Goal: Transaction & Acquisition: Subscribe to service/newsletter

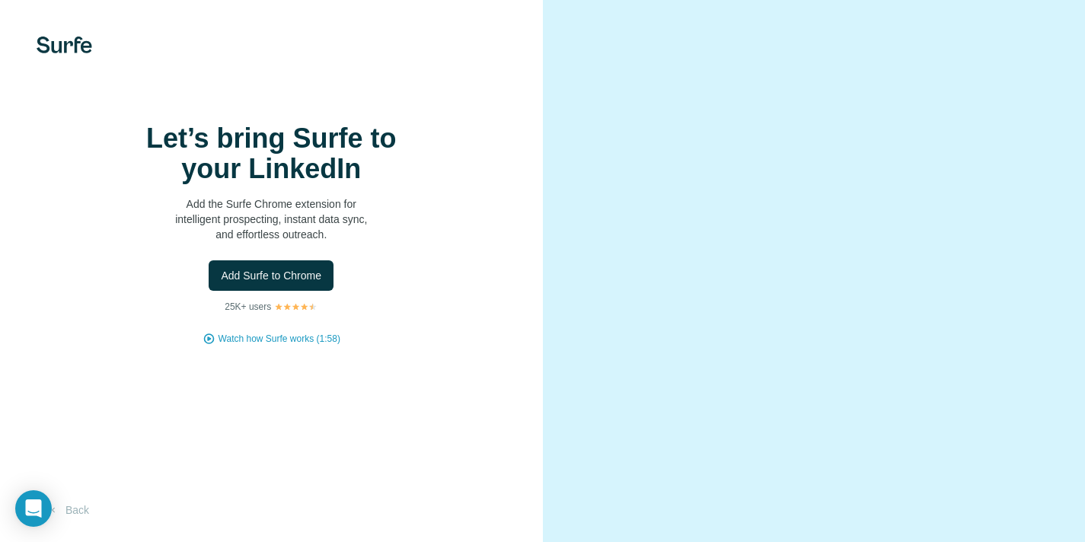
click at [66, 45] on img at bounding box center [65, 45] width 56 height 17
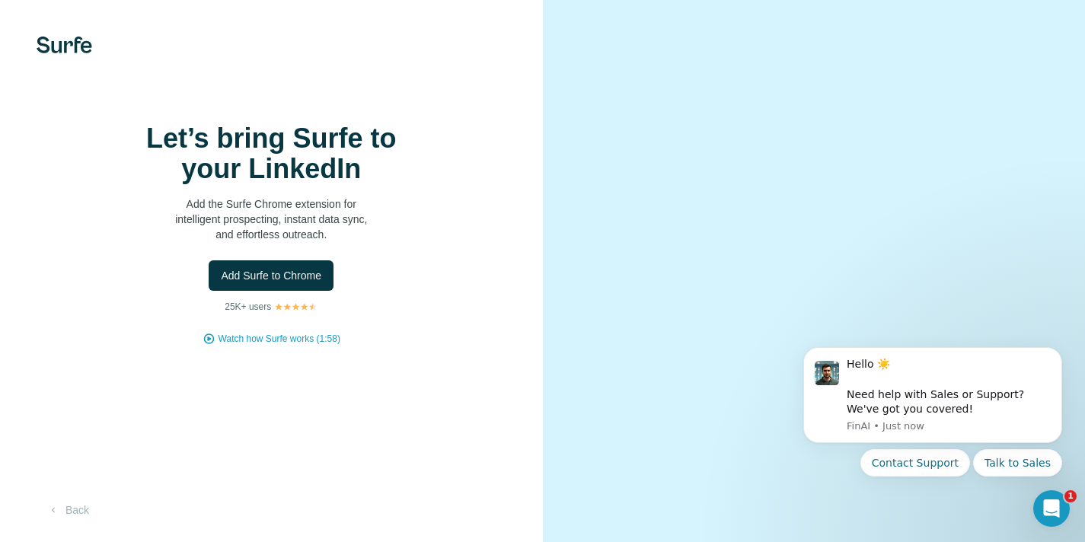
scroll to position [43, 0]
click at [72, 515] on button "Back" at bounding box center [68, 509] width 63 height 27
click at [75, 510] on button "Back" at bounding box center [68, 509] width 63 height 27
